Goal: Task Accomplishment & Management: Manage account settings

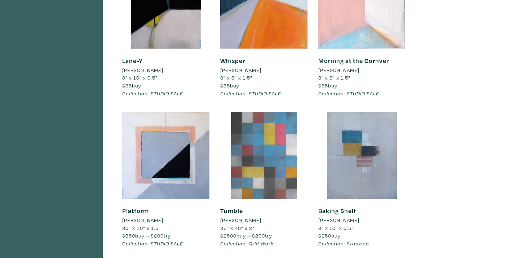
scroll to position [618, 0]
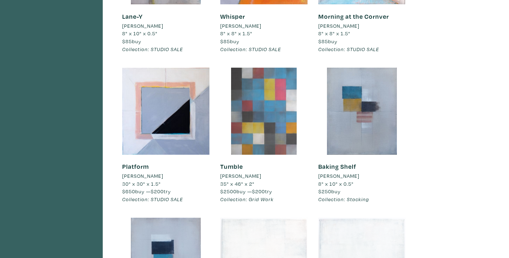
click at [286, 97] on div at bounding box center [263, 111] width 87 height 87
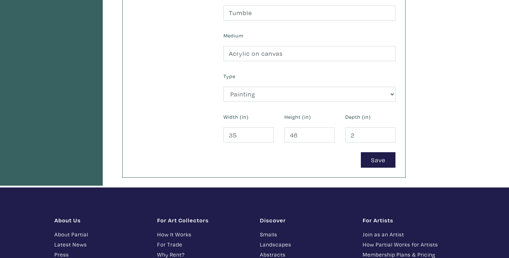
scroll to position [335, 0]
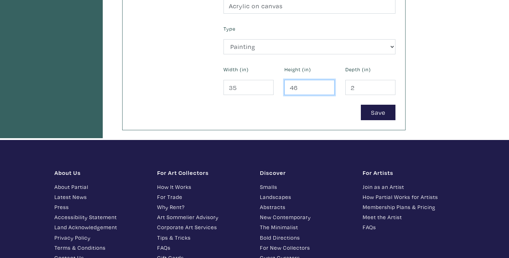
click at [301, 89] on input "46" at bounding box center [309, 87] width 50 height 15
drag, startPoint x: 301, startPoint y: 89, endPoint x: 293, endPoint y: 89, distance: 7.6
click at [293, 89] on input "46" at bounding box center [309, 87] width 50 height 15
type input "48"
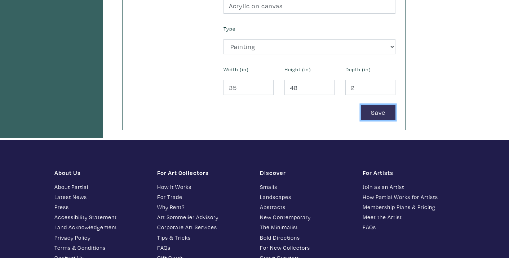
click at [376, 115] on button "Save" at bounding box center [378, 112] width 35 height 15
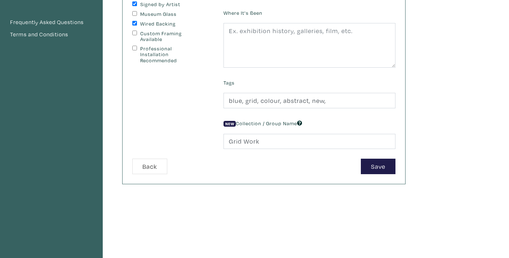
scroll to position [198, 0]
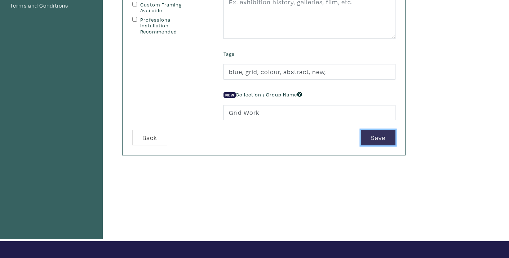
click at [384, 137] on button "Save" at bounding box center [378, 137] width 35 height 15
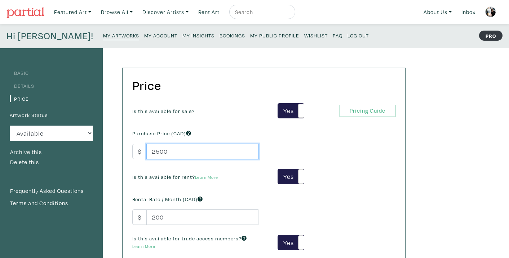
click at [169, 150] on input "2500" at bounding box center [202, 151] width 112 height 15
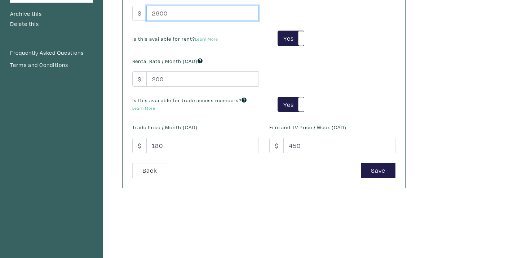
scroll to position [151, 0]
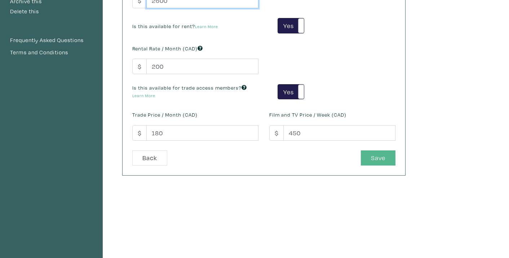
type input "2600"
click at [376, 153] on button "Save" at bounding box center [378, 158] width 35 height 15
